Goal: Find specific page/section: Find specific page/section

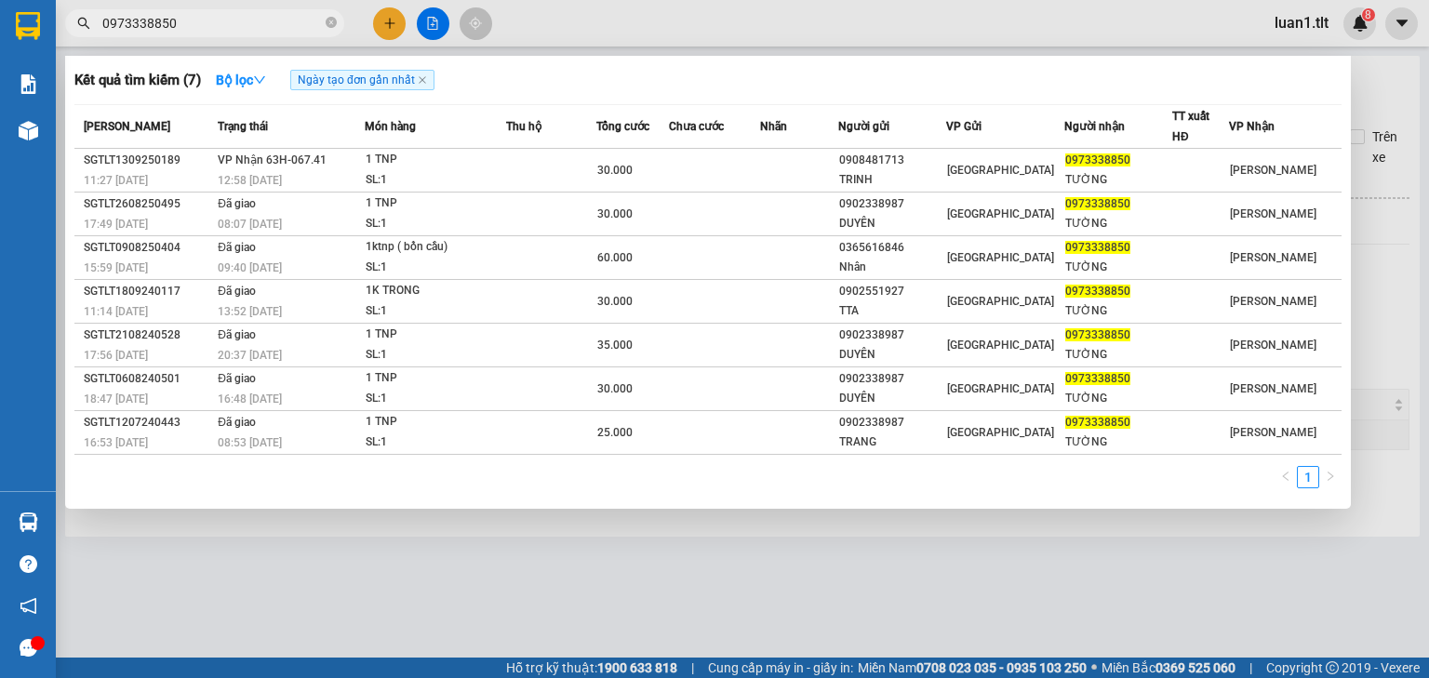
type input "0973338850"
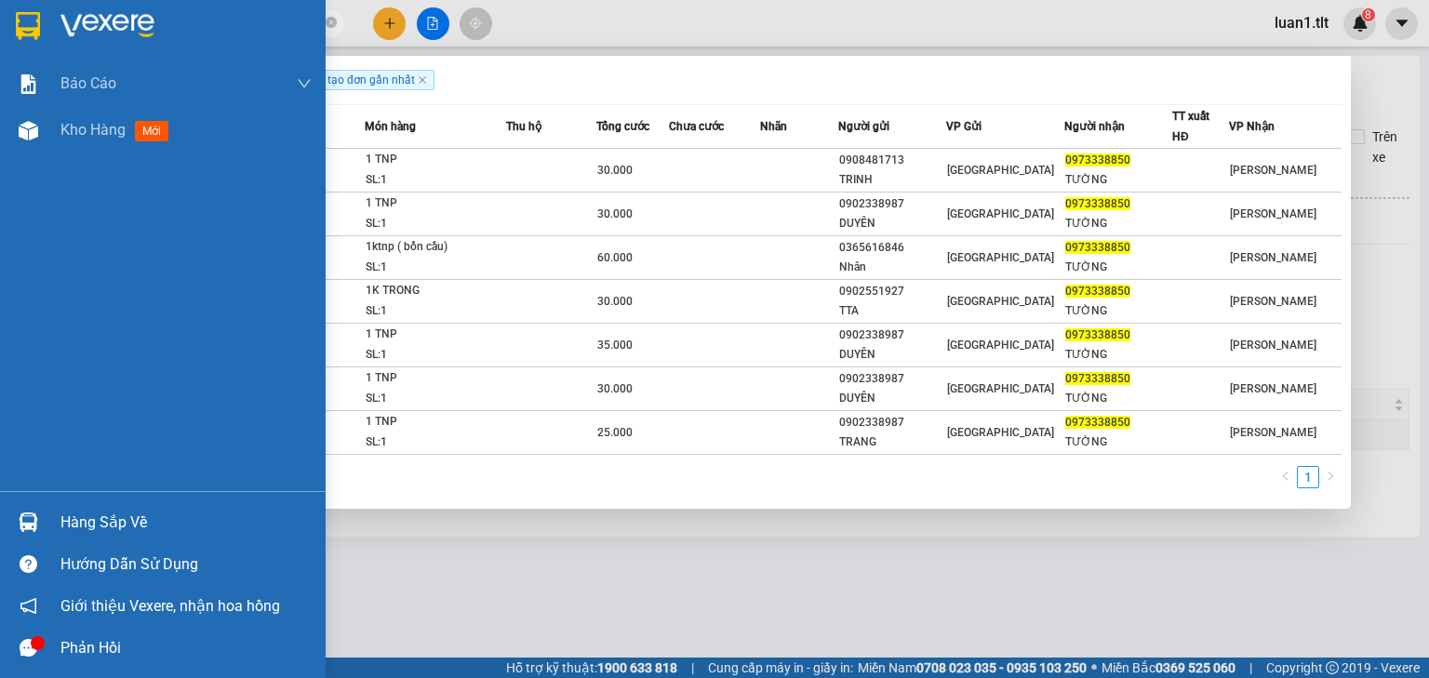
click at [34, 5] on div at bounding box center [163, 30] width 326 height 60
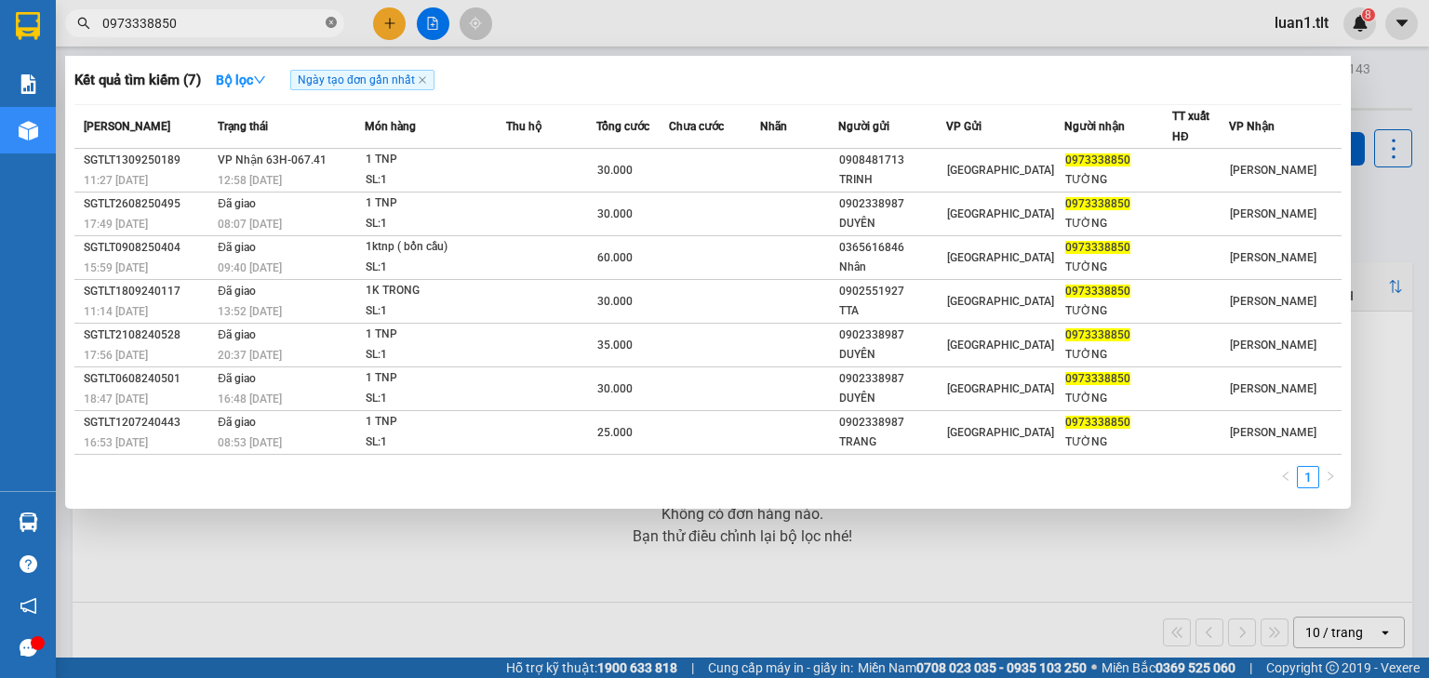
click at [328, 25] on icon "close-circle" at bounding box center [331, 22] width 11 height 11
